Goal: Navigation & Orientation: Find specific page/section

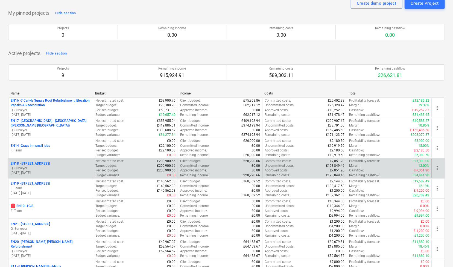
scroll to position [48, 0]
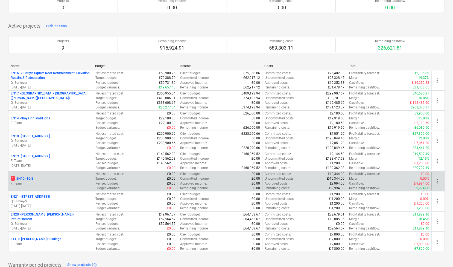
click at [63, 178] on div "1 EN10 - 1GIS" at bounding box center [51, 178] width 80 height 5
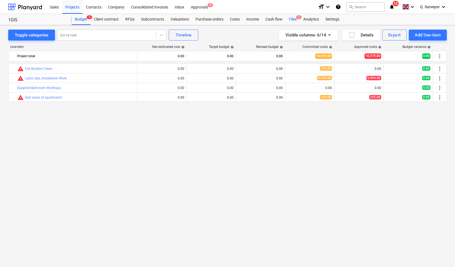
click at [290, 19] on div "Files 1" at bounding box center [293, 19] width 14 height 11
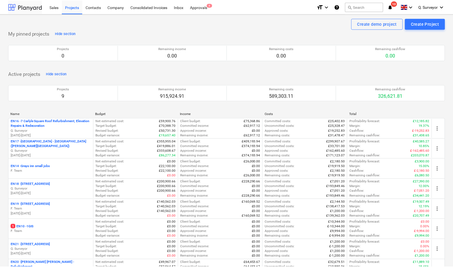
scroll to position [48, 0]
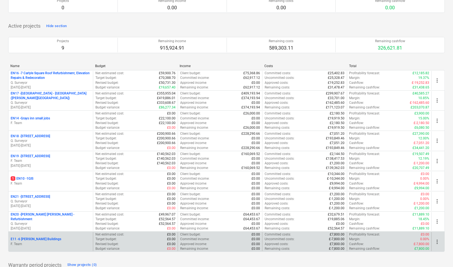
click at [54, 237] on div "E11 - 6 [PERSON_NAME] Buildings" at bounding box center [51, 239] width 80 height 5
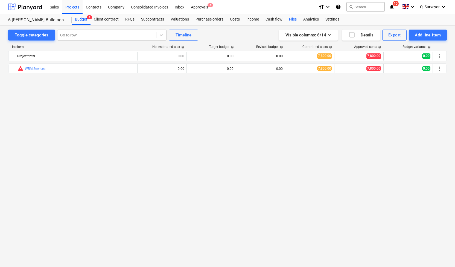
click at [293, 17] on div "Files" at bounding box center [293, 19] width 14 height 11
